Goal: Information Seeking & Learning: Learn about a topic

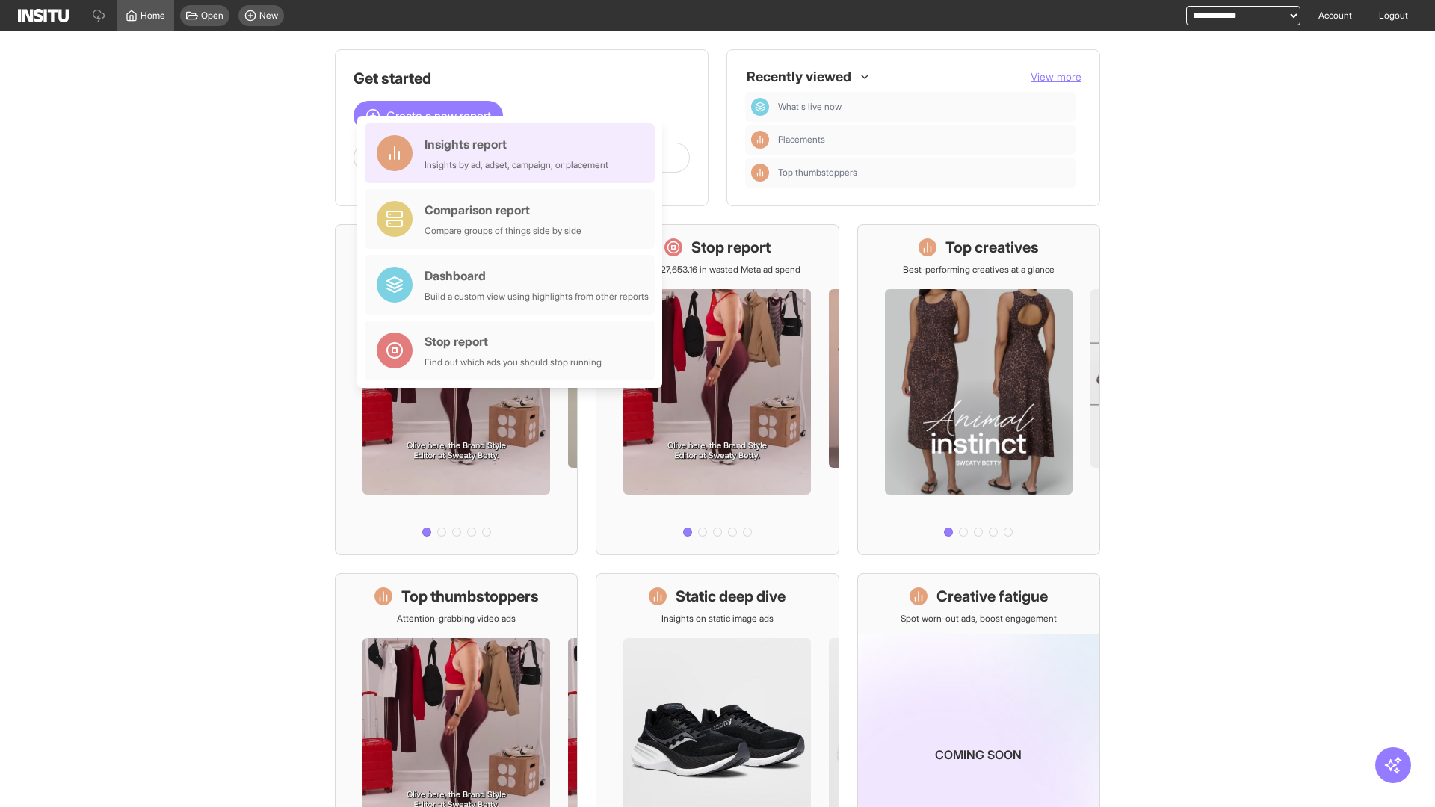
click at [513, 153] on div "Insights report Insights by ad, adset, campaign, or placement" at bounding box center [517, 153] width 184 height 36
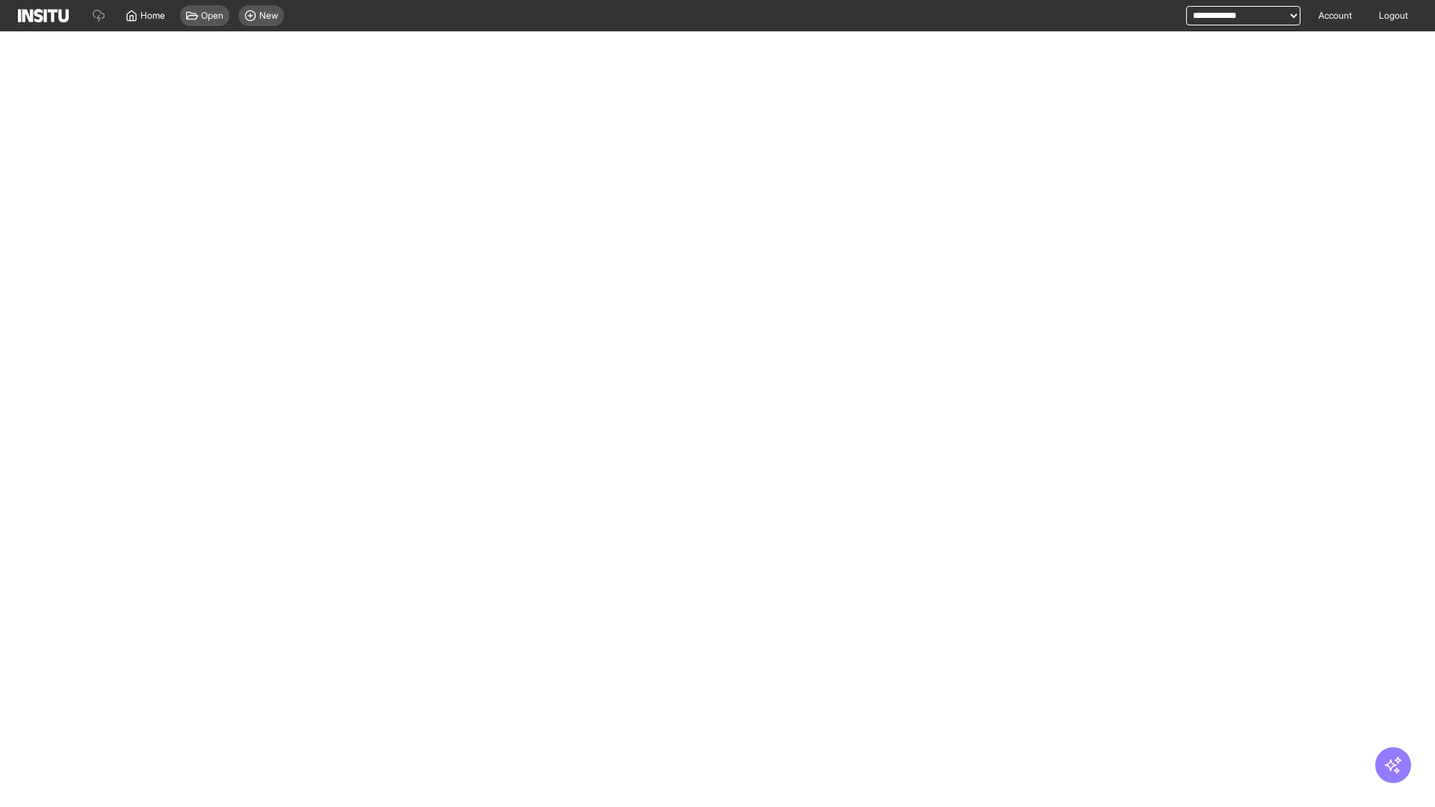
select select "**"
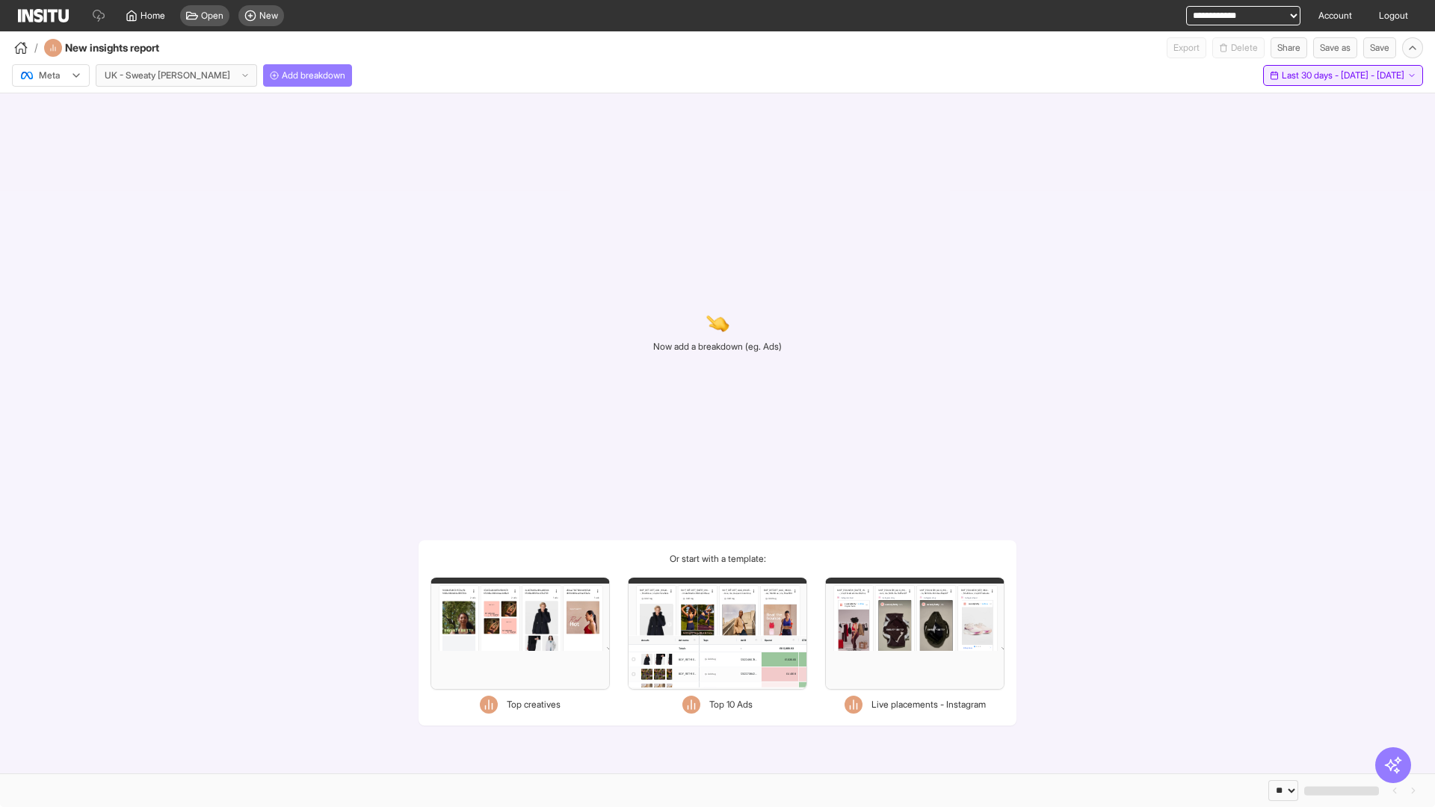
click at [1312, 75] on span "Last 30 days - [DATE] - [DATE]" at bounding box center [1343, 76] width 123 height 12
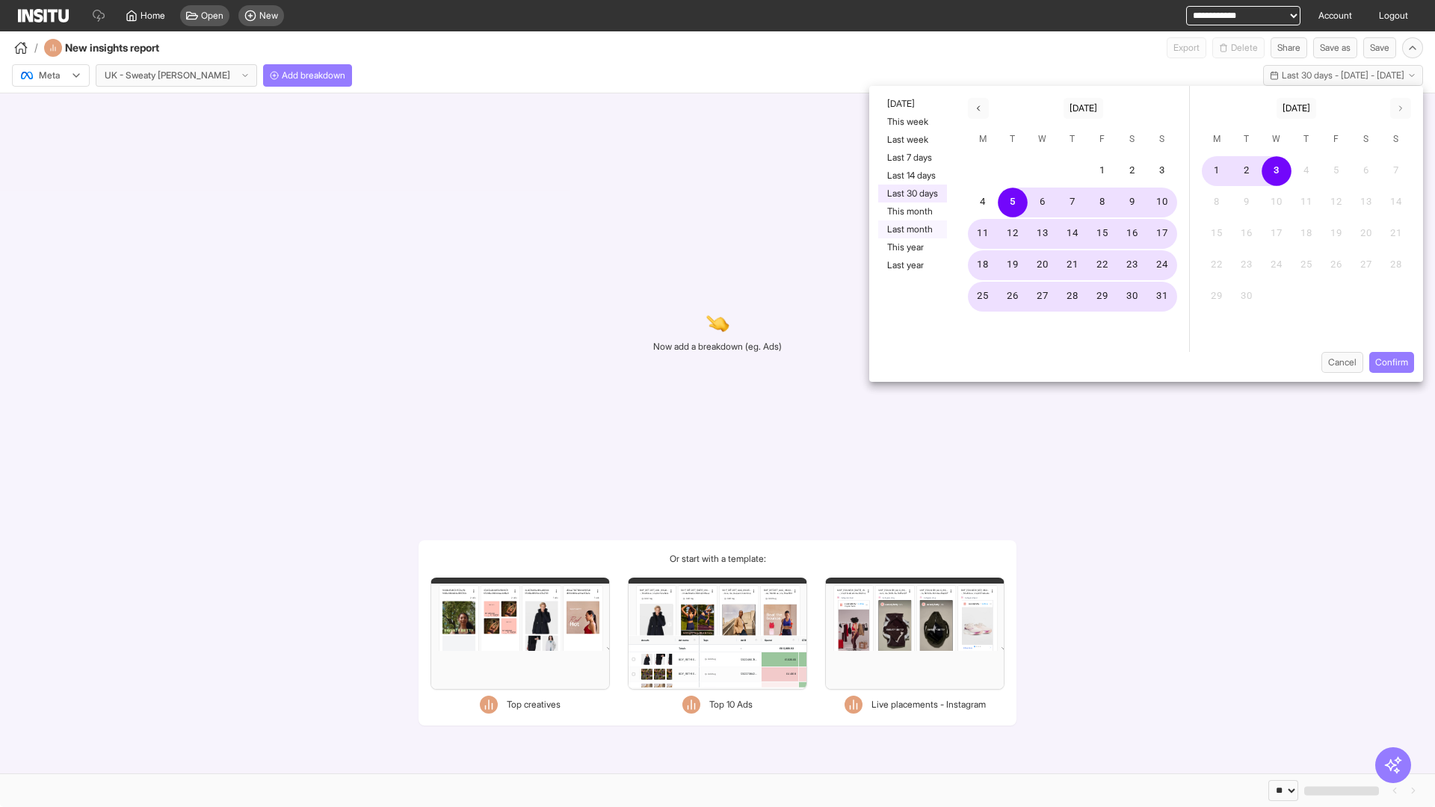
click at [911, 229] on button "Last month" at bounding box center [912, 229] width 69 height 18
